Goal: Task Accomplishment & Management: Manage account settings

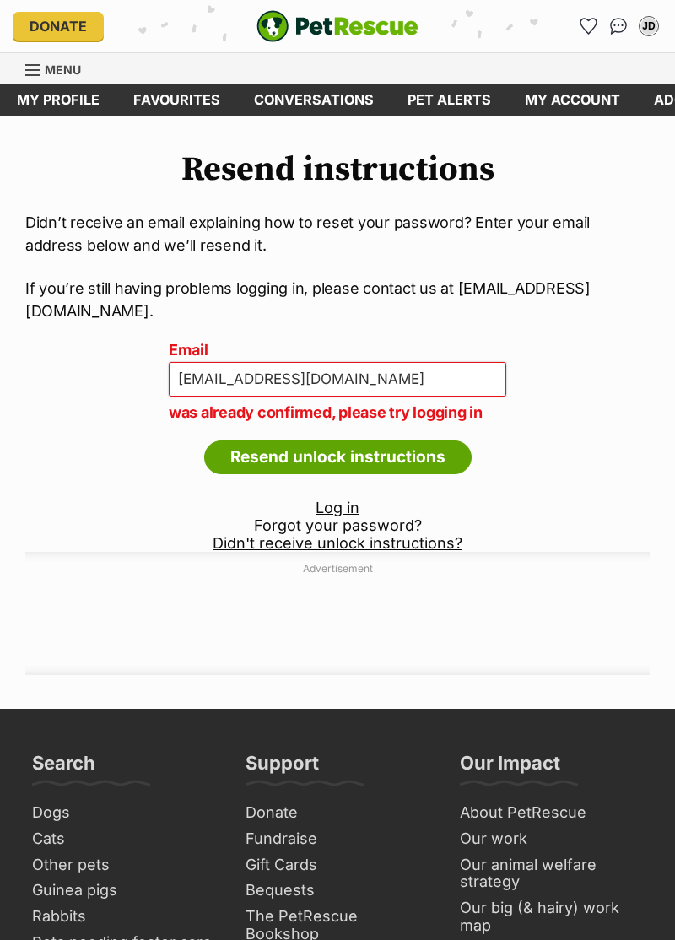
click at [270, 440] on input "Resend unlock instructions" at bounding box center [337, 457] width 267 height 34
click at [344, 516] on link "Forgot your password?" at bounding box center [338, 525] width 168 height 18
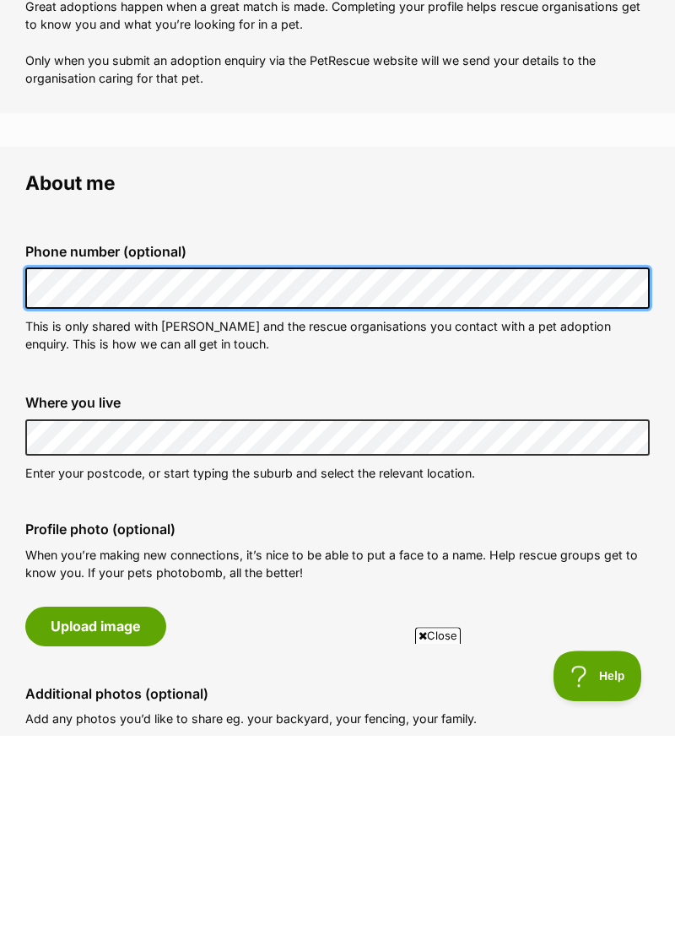
scroll to position [132, 0]
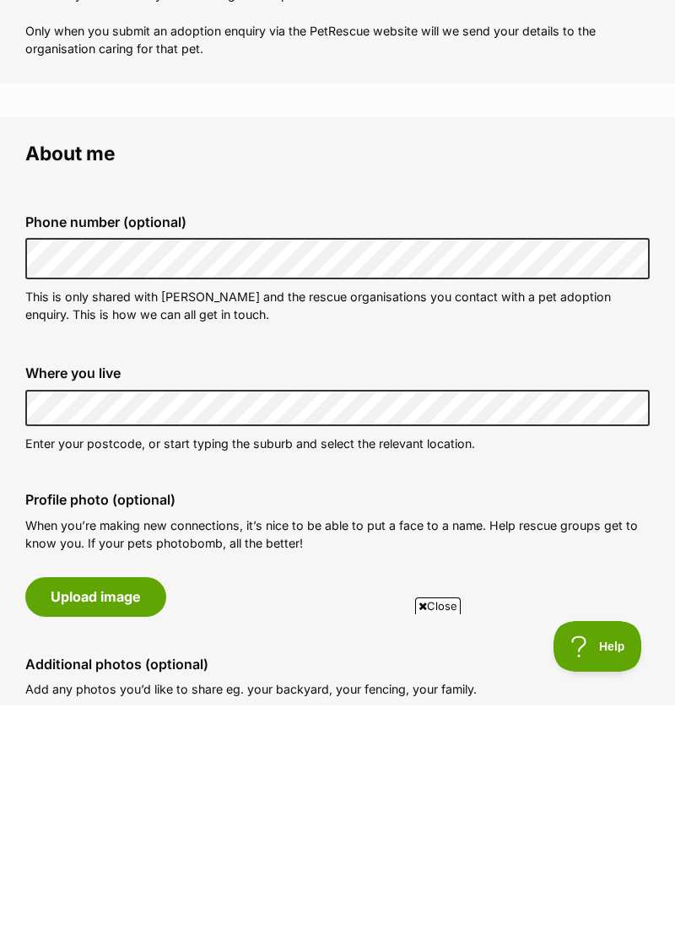
click at [131, 612] on label "Where you live" at bounding box center [337, 607] width 624 height 15
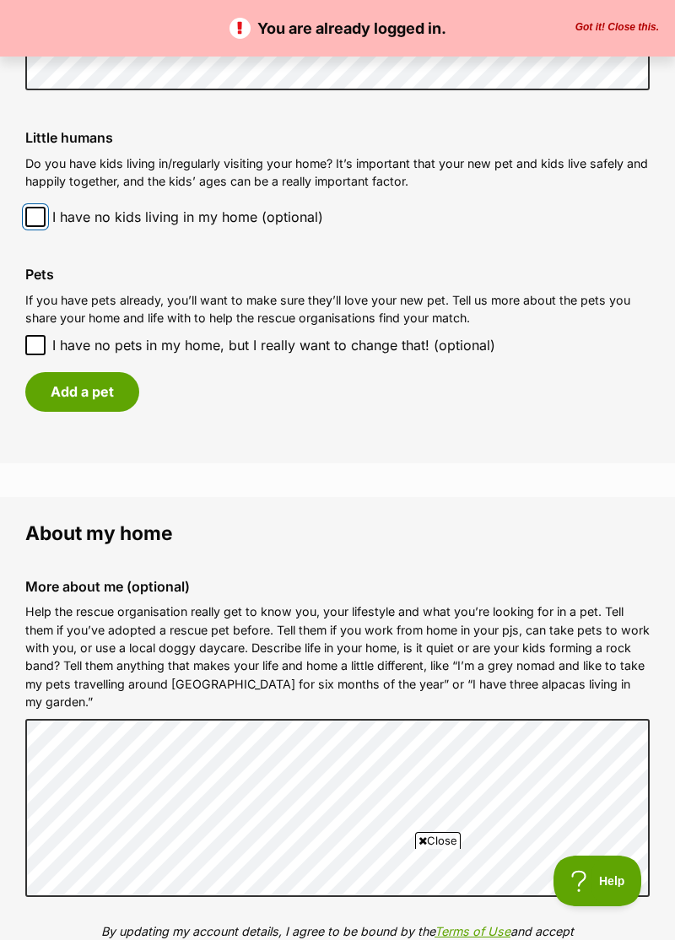
scroll to position [1356, 0]
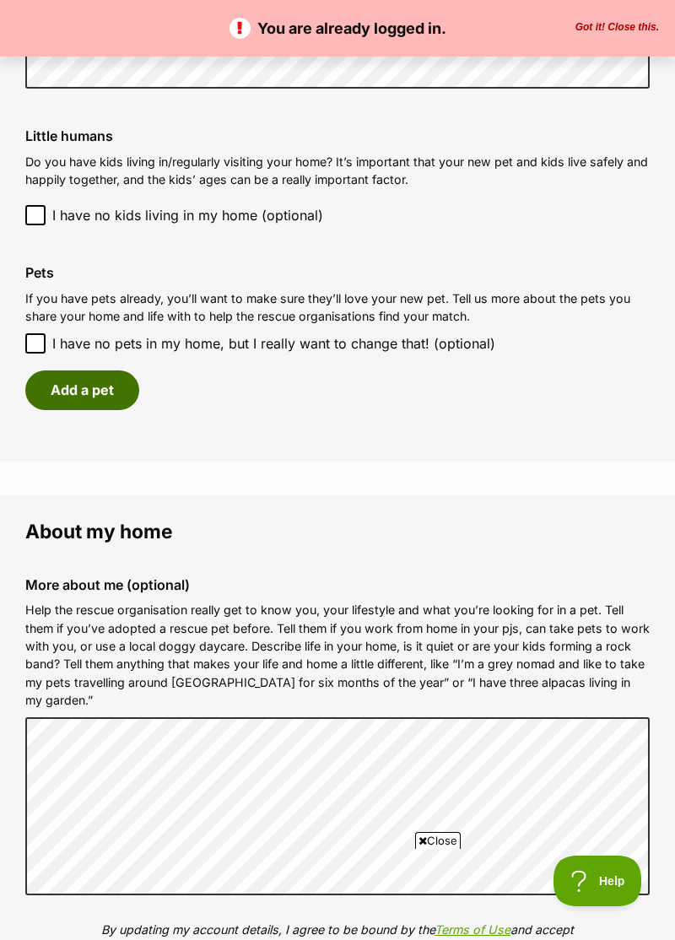
click at [52, 391] on button "Add a pet" at bounding box center [82, 389] width 114 height 39
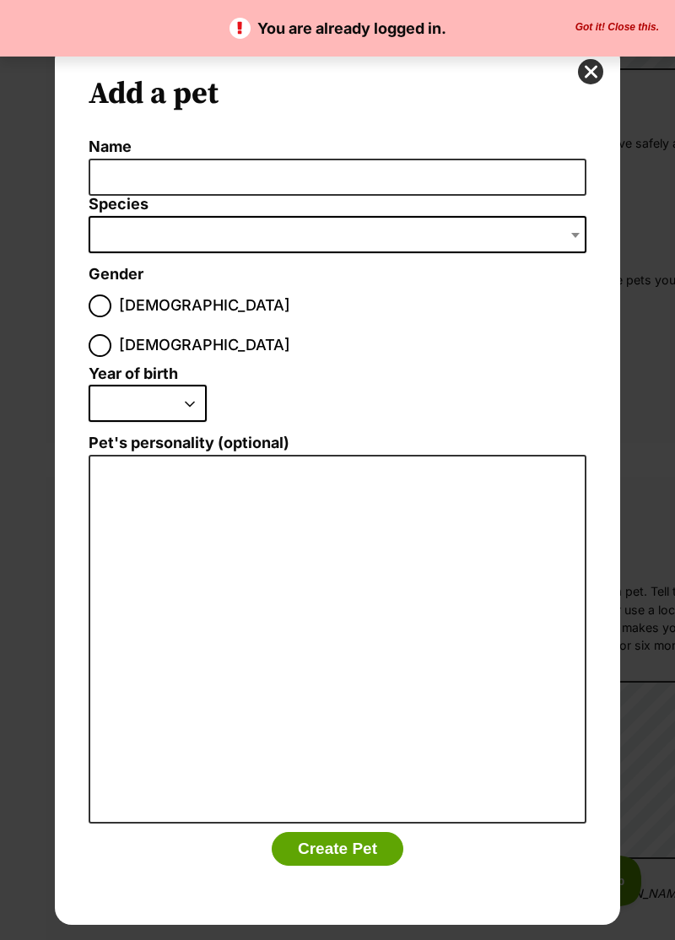
scroll to position [0, 0]
click at [590, 73] on button "close" at bounding box center [590, 71] width 25 height 25
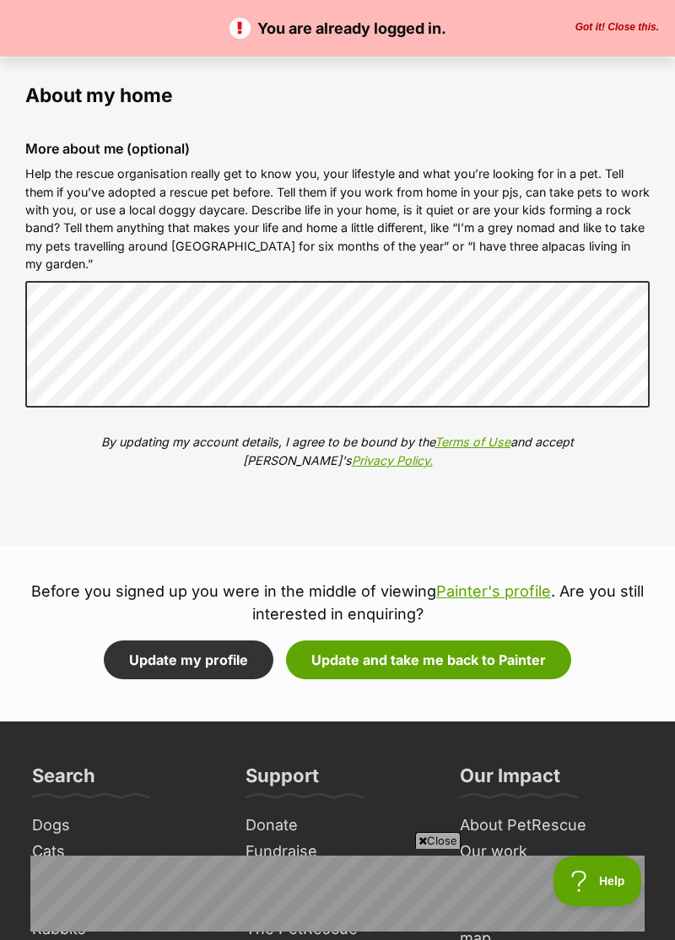
scroll to position [1796, 0]
